Goal: Task Accomplishment & Management: Use online tool/utility

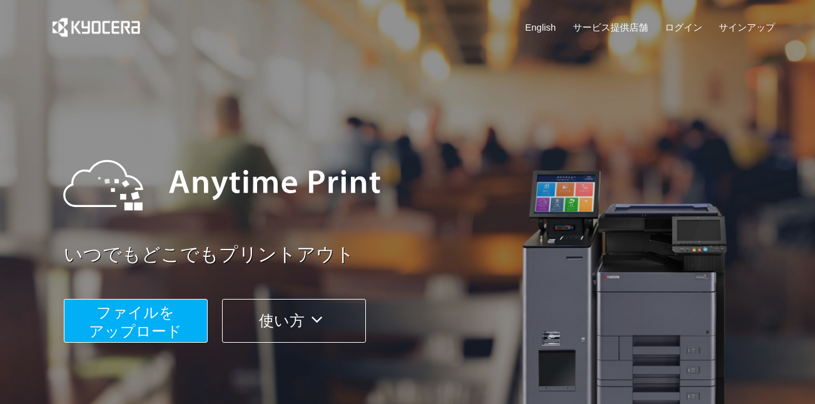
scroll to position [182, 0]
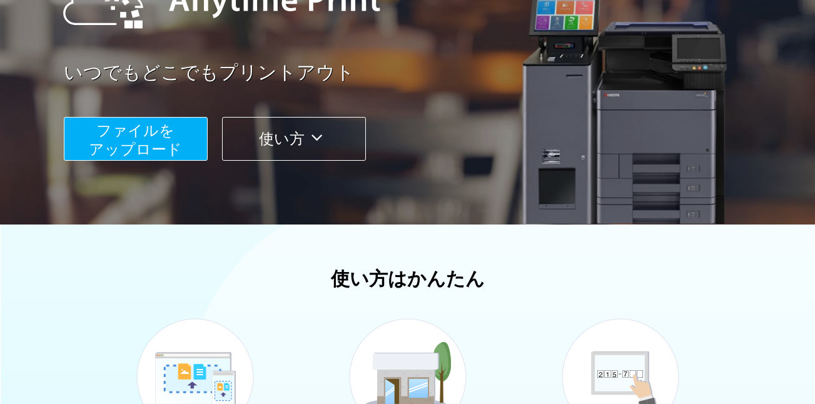
click at [170, 138] on span "ファイルを ​​アップロード" at bounding box center [135, 140] width 93 height 36
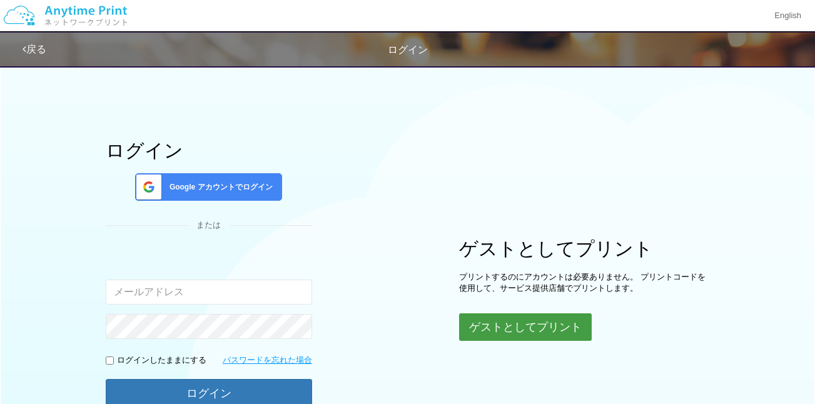
click at [498, 321] on button "ゲストとしてプリント" at bounding box center [525, 328] width 133 height 28
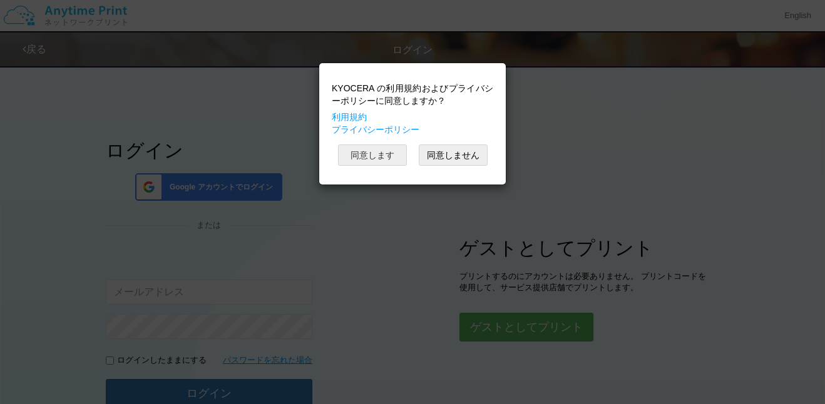
click at [378, 150] on button "同意します" at bounding box center [372, 155] width 69 height 21
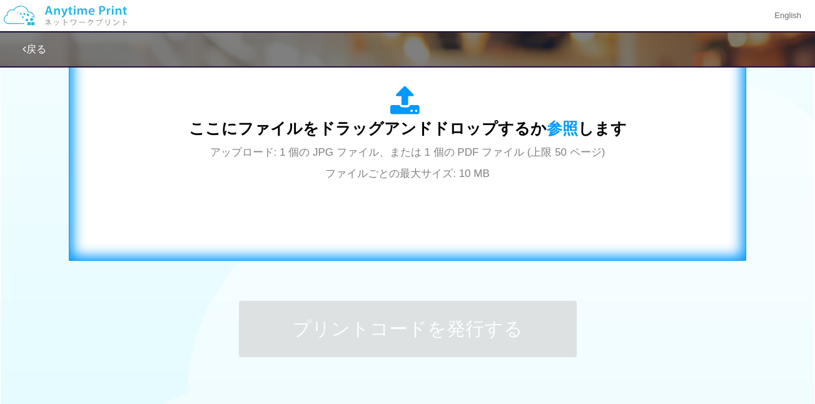
scroll to position [485, 0]
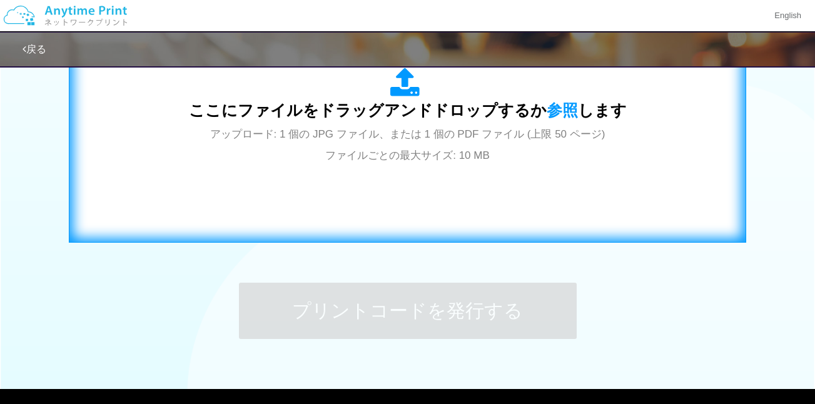
click at [388, 140] on span "アップロード: 1 個の JPG ファイル、または 1 個の PDF ファイル (上限 50 ページ) ファイルごとの最大サイズ: 10 MB" at bounding box center [407, 144] width 395 height 33
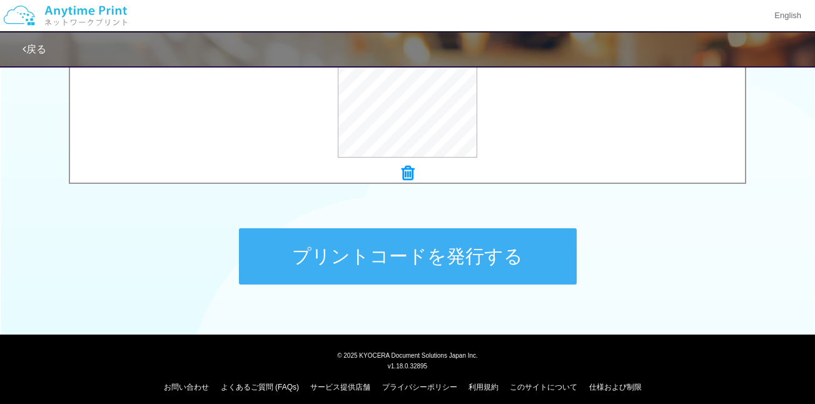
scroll to position [548, 0]
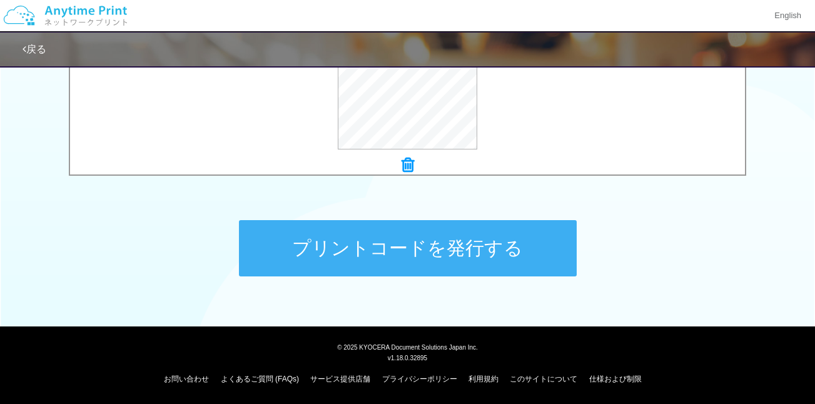
click at [357, 237] on button "プリントコードを発行する" at bounding box center [408, 248] width 338 height 56
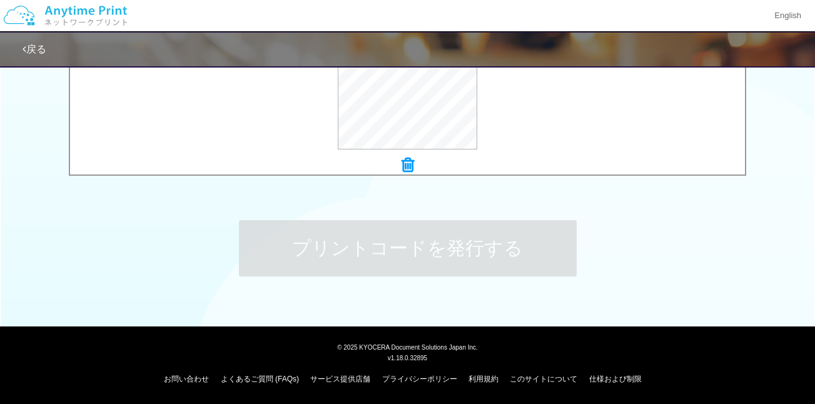
scroll to position [0, 0]
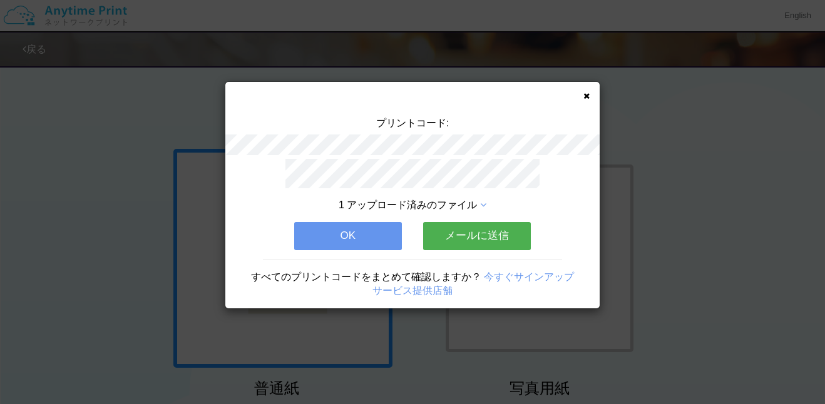
click at [350, 231] on button "OK" at bounding box center [348, 236] width 108 height 28
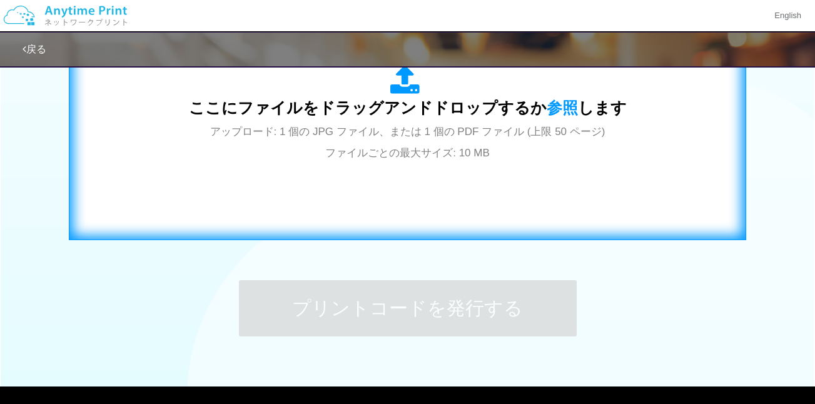
scroll to position [487, 0]
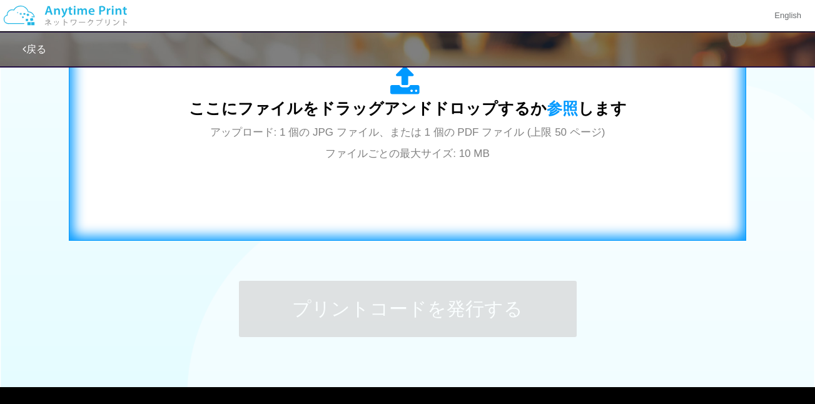
click at [391, 158] on span "アップロード: 1 個の JPG ファイル、または 1 個の PDF ファイル (上限 50 ページ) ファイルごとの最大サイズ: 10 MB" at bounding box center [407, 142] width 395 height 33
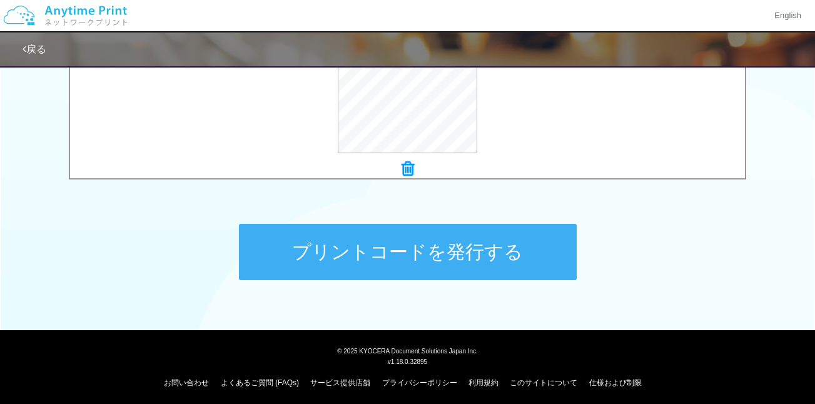
scroll to position [548, 0]
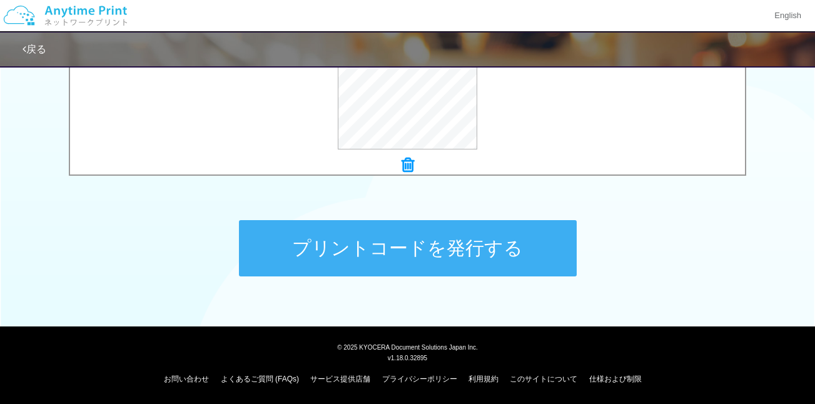
click at [379, 230] on button "プリントコードを発行する" at bounding box center [408, 248] width 338 height 56
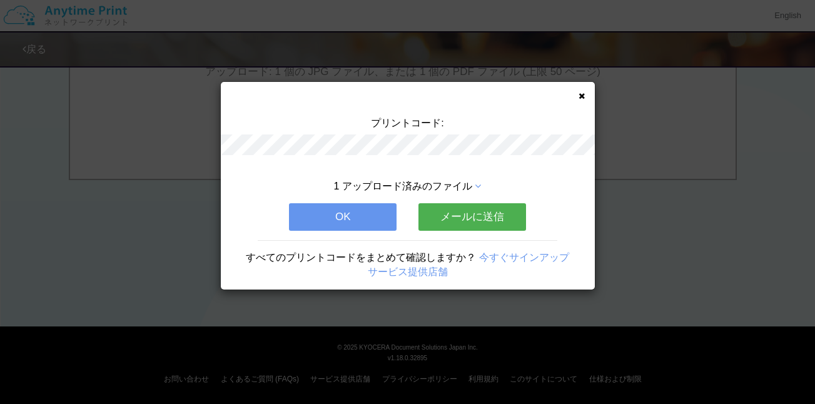
scroll to position [0, 0]
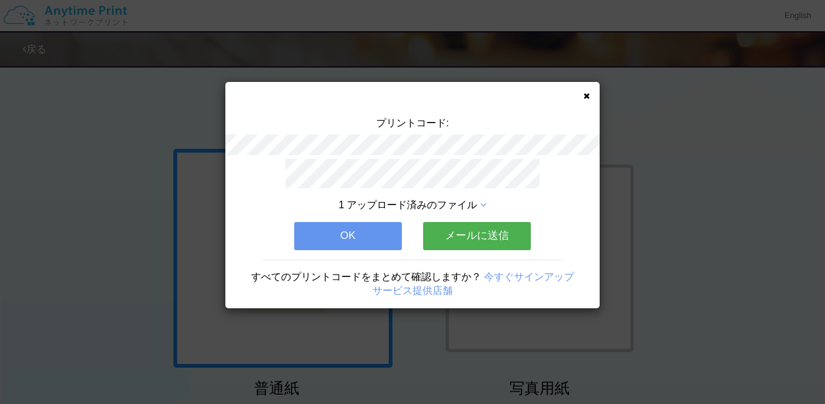
click at [447, 225] on button "メールに送信" at bounding box center [477, 236] width 108 height 28
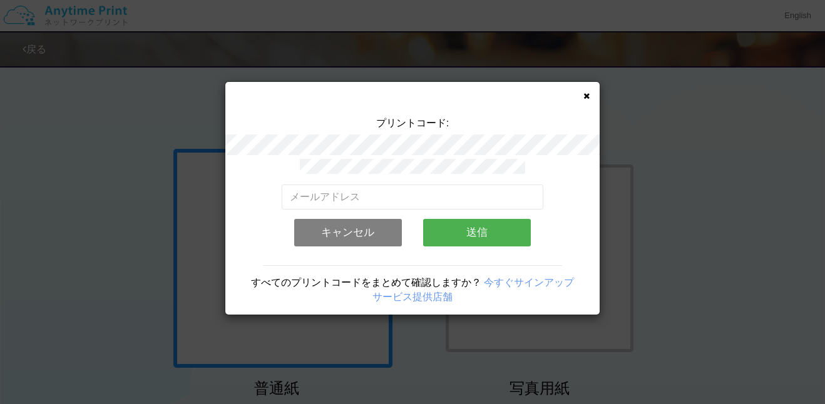
click at [380, 228] on button "キャンセル" at bounding box center [348, 233] width 108 height 28
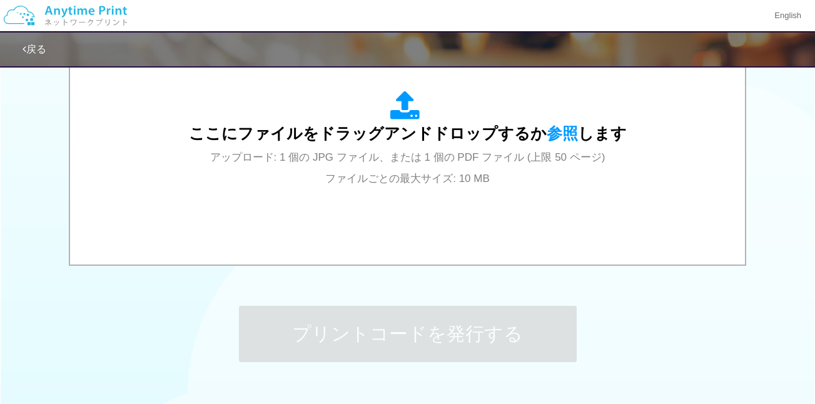
scroll to position [548, 0]
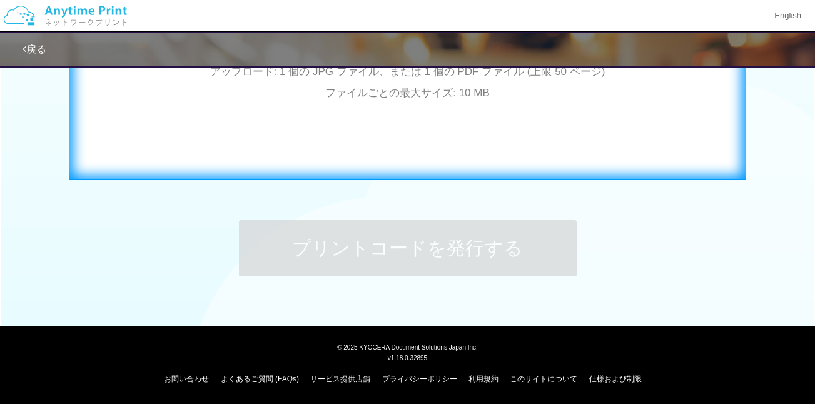
click at [412, 148] on div "ここにファイルをドラッグアンドドロップするか 参照 します アップロード: 1 個の JPG ファイル、または 1 個の PDF ファイル (上限 50 ペー…" at bounding box center [407, 54] width 651 height 227
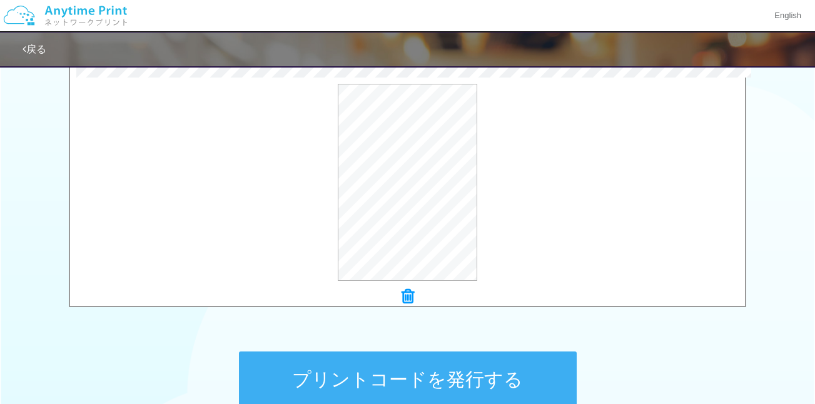
scroll to position [477, 0]
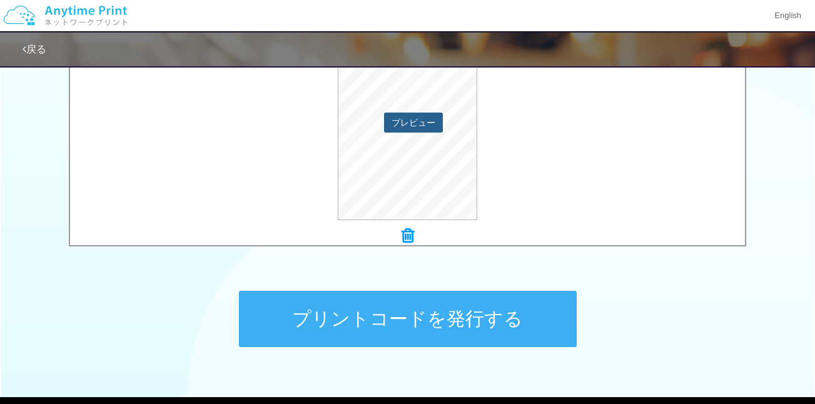
click at [416, 119] on button "プレビュー" at bounding box center [413, 123] width 59 height 20
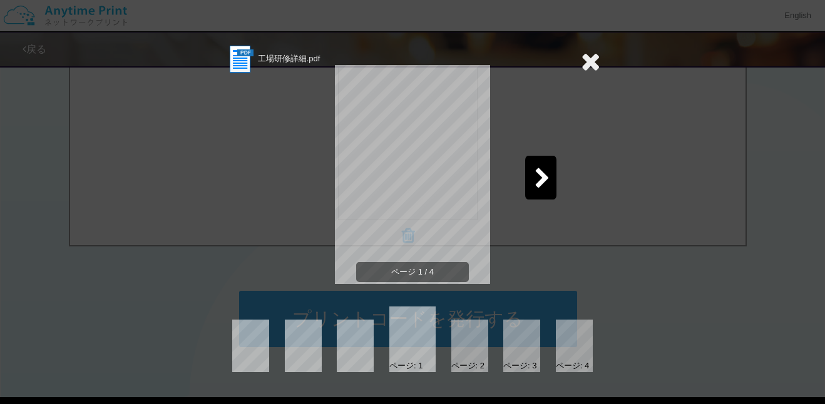
click at [544, 173] on icon at bounding box center [542, 179] width 16 height 22
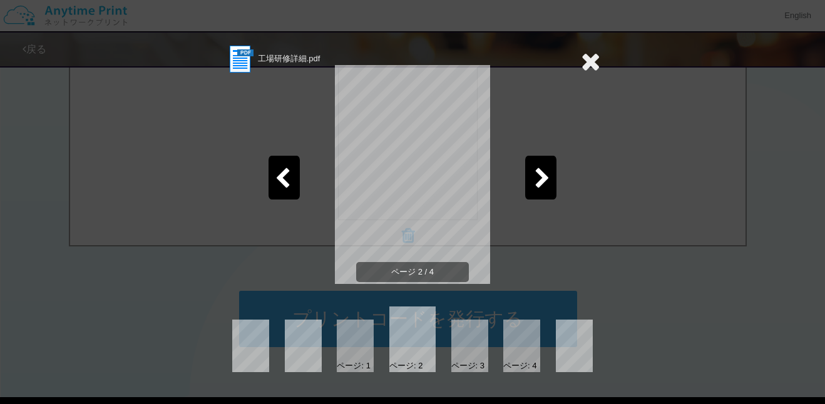
click at [544, 173] on icon at bounding box center [542, 179] width 16 height 22
click at [544, 174] on icon at bounding box center [542, 179] width 16 height 22
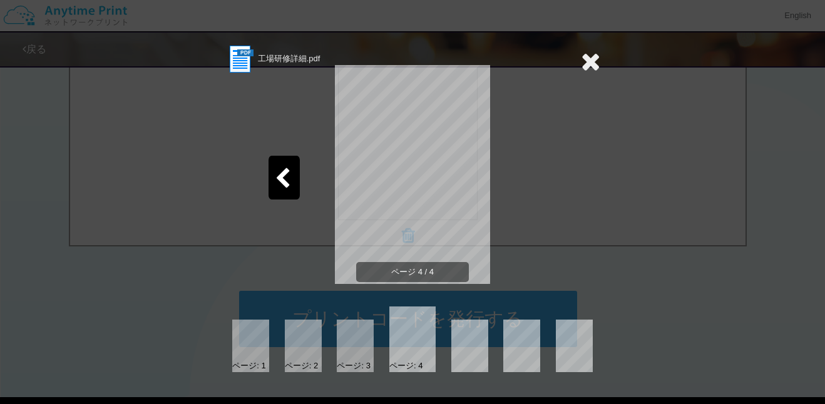
click at [589, 65] on icon at bounding box center [590, 61] width 19 height 25
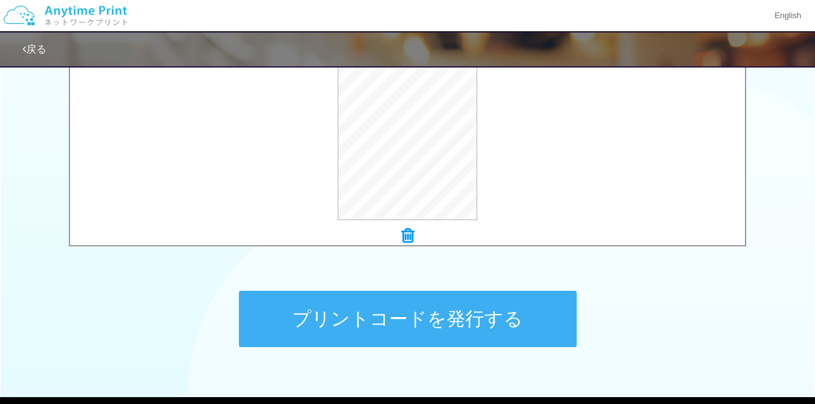
click at [421, 313] on button "プリントコードを発行する" at bounding box center [408, 319] width 338 height 56
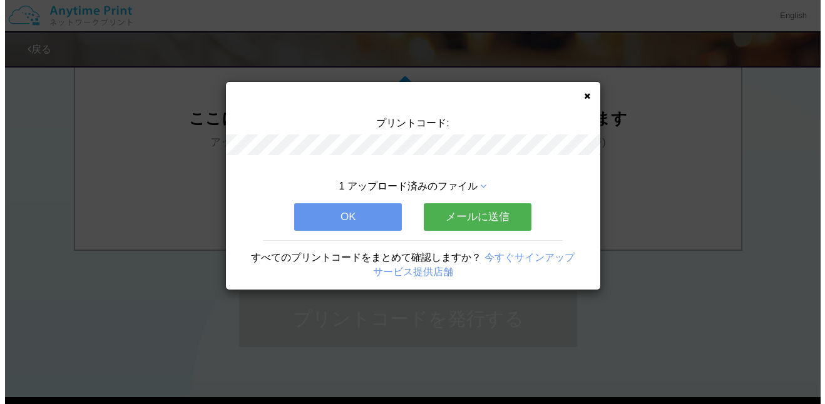
scroll to position [0, 0]
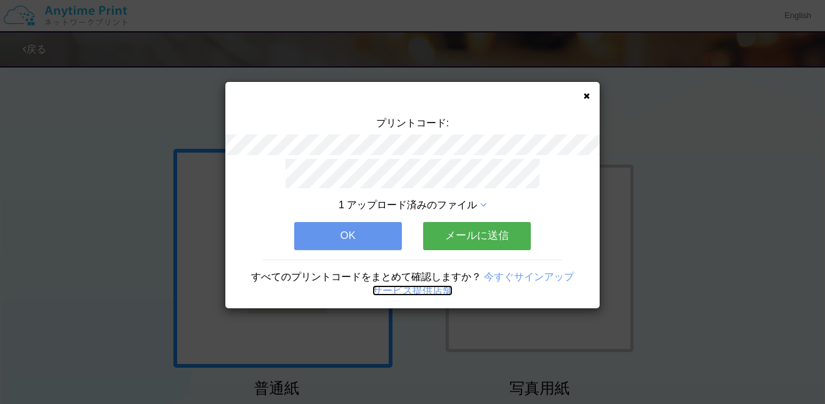
click at [408, 285] on link "サービス提供店舗" at bounding box center [412, 290] width 80 height 11
